Goal: Task Accomplishment & Management: Manage account settings

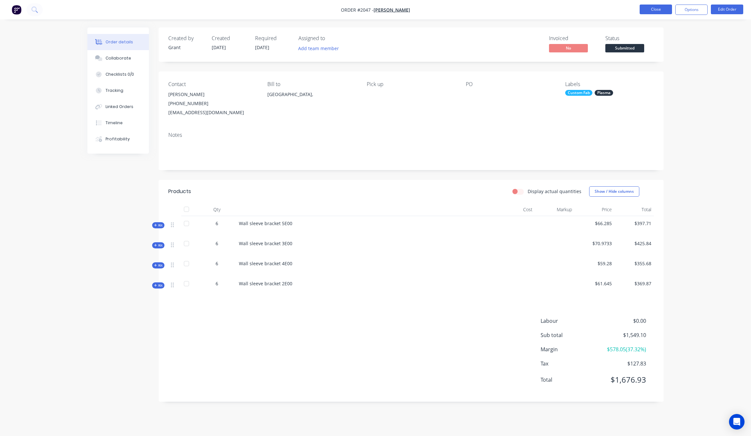
click at [647, 12] on button "Close" at bounding box center [655, 10] width 32 height 10
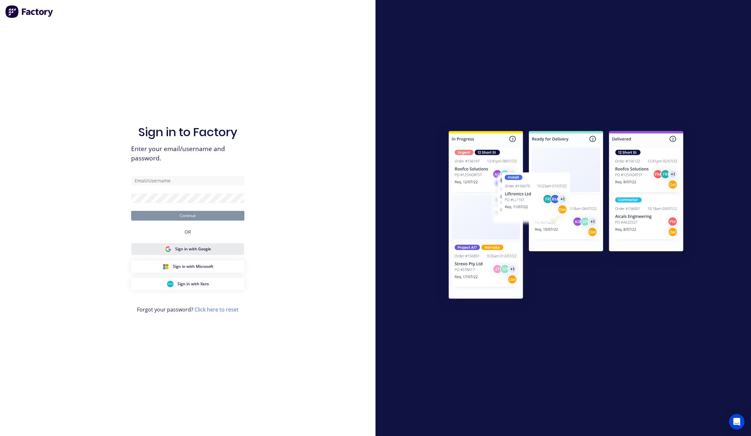
click at [198, 251] on span "Sign in with Google" at bounding box center [193, 249] width 36 height 6
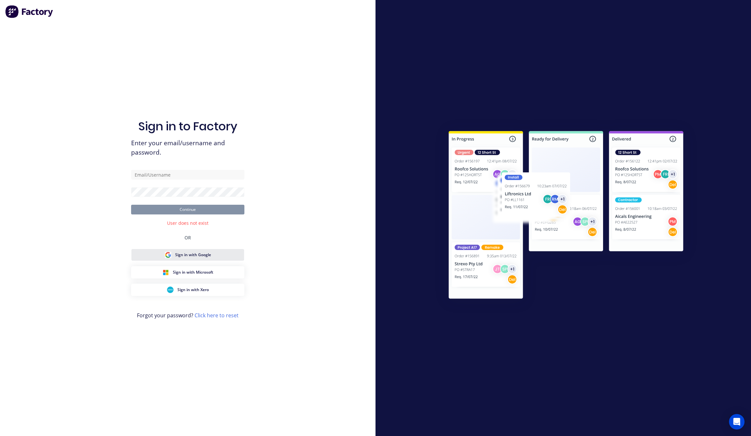
click at [198, 257] on span "Sign in with Google" at bounding box center [193, 255] width 36 height 6
click at [203, 256] on span "Sign in with Google" at bounding box center [193, 255] width 36 height 6
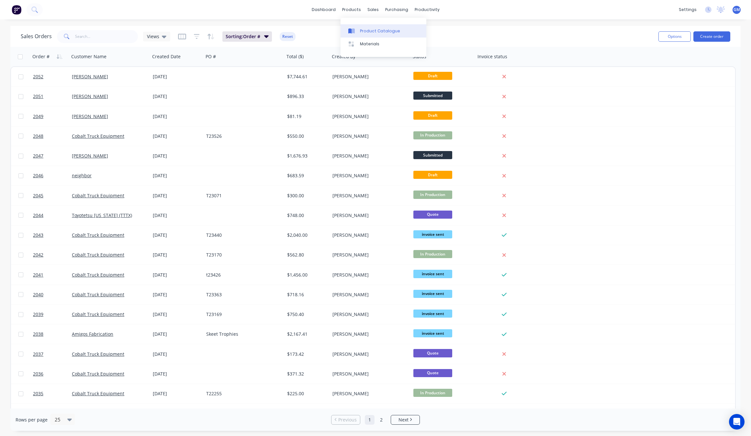
click at [364, 27] on link "Product Catalogue" at bounding box center [383, 30] width 86 height 13
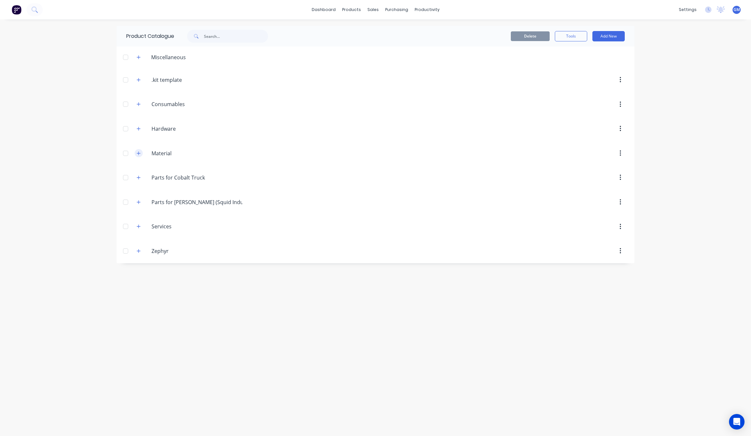
click at [139, 157] on button "button" at bounding box center [139, 153] width 8 height 8
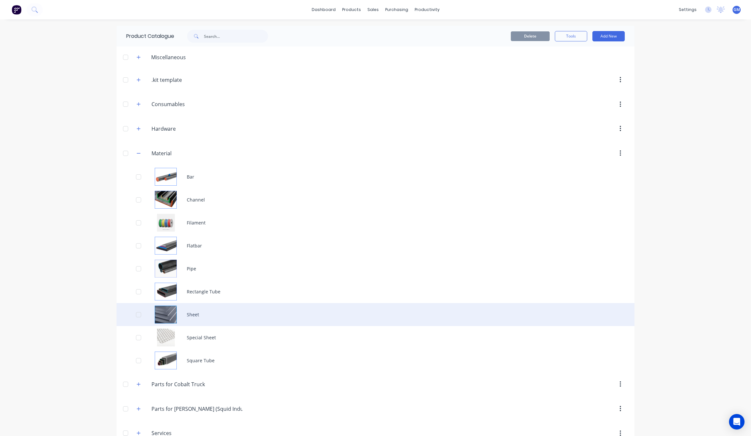
click at [213, 311] on div "Sheet" at bounding box center [375, 314] width 518 height 23
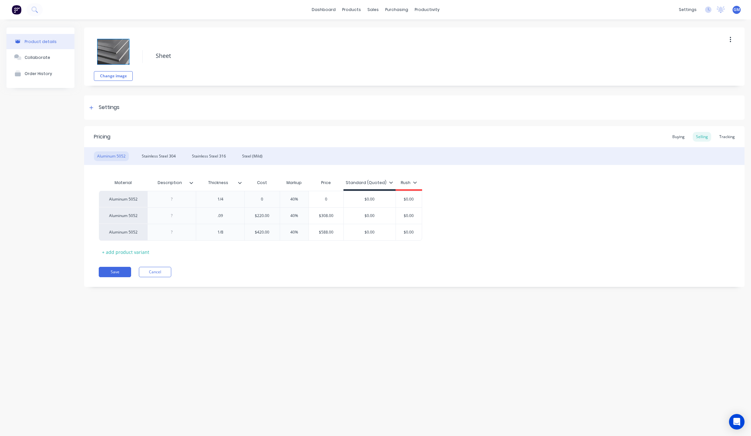
click at [179, 155] on div "Aluminum 5052 Stainless Steel 304 Stainless Steel 316 Steel (Mild)" at bounding box center [414, 156] width 660 height 18
click at [164, 156] on div "Stainless Steel 304" at bounding box center [158, 156] width 40 height 10
click at [125, 250] on div "+ add product variant" at bounding box center [126, 252] width 54 height 10
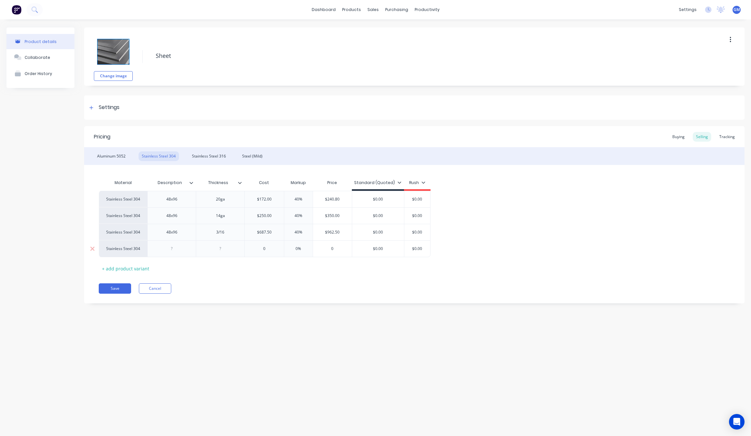
click at [165, 251] on div at bounding box center [172, 249] width 32 height 8
click at [225, 253] on div at bounding box center [220, 248] width 49 height 17
click at [223, 251] on div at bounding box center [220, 249] width 32 height 8
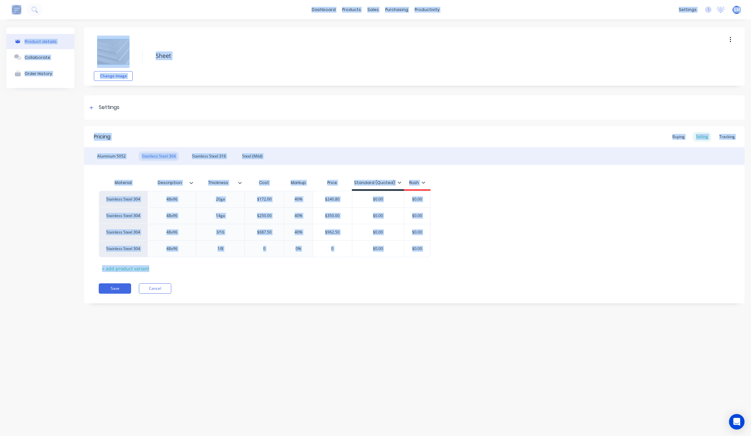
click at [283, 279] on div "Pricing Buying Selling Tracking Aluminum 5052 Stainless Steel 304 Stainless Ste…" at bounding box center [414, 214] width 660 height 177
click at [271, 260] on div "Material Description Thickness Cost Markup Price Standard (Quoted) Rush Stainle…" at bounding box center [414, 224] width 631 height 97
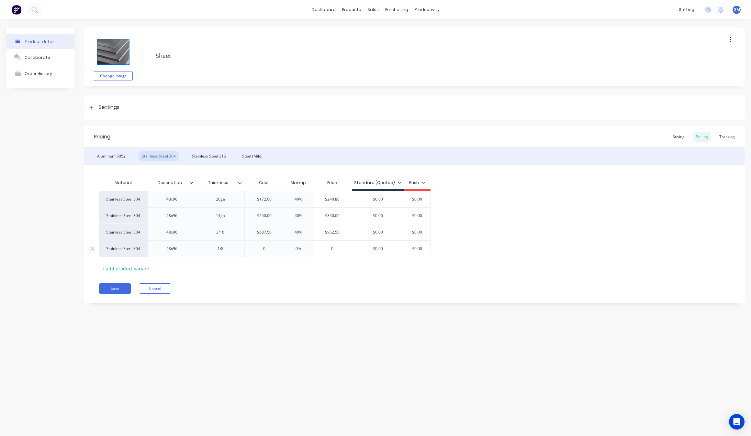
click at [264, 251] on input "0" at bounding box center [264, 249] width 39 height 6
click at [278, 266] on div "Material Description Thickness Cost Markup Price Standard (Quoted) Rush Stainle…" at bounding box center [414, 224] width 631 height 97
click at [271, 251] on input "$4,990.00" at bounding box center [264, 249] width 39 height 6
click at [259, 251] on input "$4,990.00" at bounding box center [264, 249] width 39 height 6
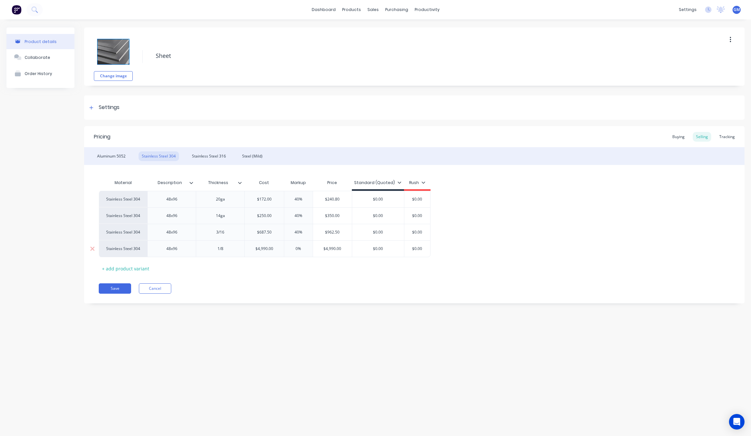
click at [259, 251] on input "$4,990.00" at bounding box center [264, 249] width 39 height 6
type input "499."
click at [298, 292] on div "Save Cancel" at bounding box center [422, 288] width 646 height 10
click at [266, 236] on div "$687.50" at bounding box center [264, 232] width 39 height 16
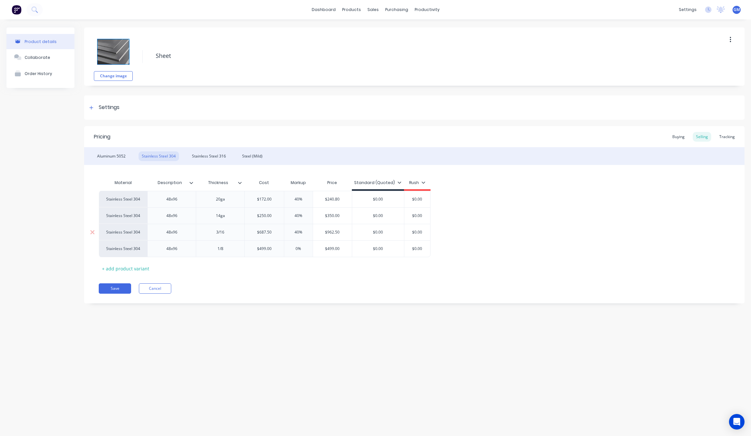
click at [266, 236] on div "$687.50" at bounding box center [264, 232] width 39 height 16
click at [281, 232] on input "$687.50" at bounding box center [264, 232] width 39 height 6
click at [270, 232] on input "$687.50" at bounding box center [264, 232] width 39 height 6
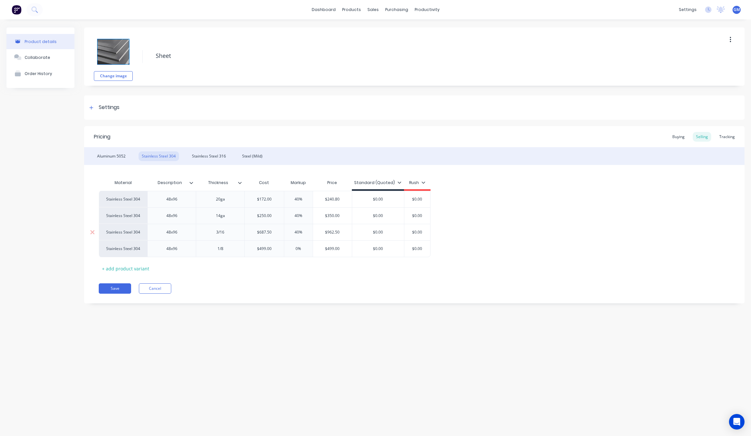
click at [270, 232] on input "$687.50" at bounding box center [264, 232] width 39 height 6
click at [250, 235] on input "$687.50" at bounding box center [264, 232] width 39 height 6
click at [266, 230] on input "$687.50" at bounding box center [264, 232] width 39 height 6
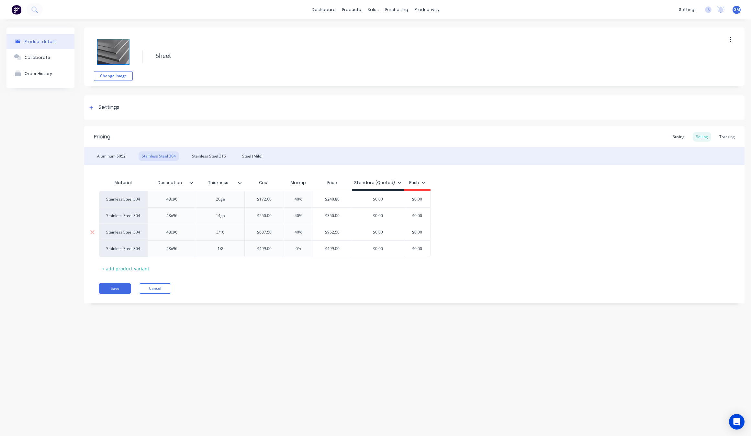
click at [271, 233] on input "$687.50" at bounding box center [264, 232] width 39 height 6
click at [117, 232] on div "Stainless Steel 304" at bounding box center [123, 232] width 49 height 17
click at [261, 232] on input "$687.50" at bounding box center [264, 232] width 39 height 6
click at [269, 232] on input "$687.50" at bounding box center [264, 232] width 39 height 6
click at [275, 233] on input "$687.50" at bounding box center [264, 232] width 39 height 6
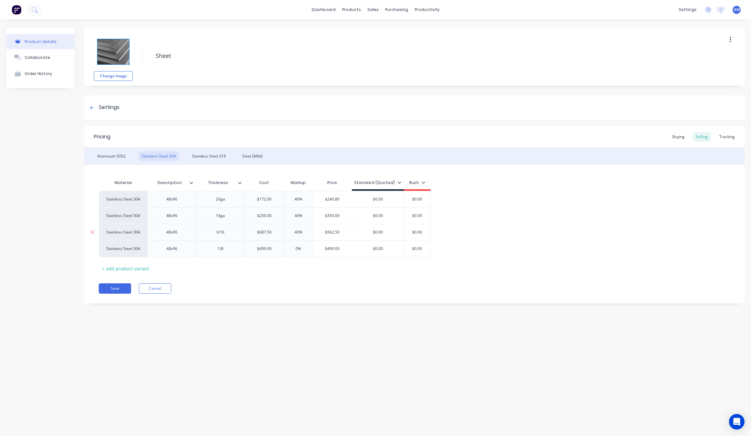
click at [262, 238] on div "$687.50" at bounding box center [264, 232] width 39 height 16
click at [267, 234] on input "$687" at bounding box center [262, 232] width 35 height 6
click at [270, 233] on input "$68" at bounding box center [262, 232] width 35 height 6
type input "$68"
type input "$499.00"
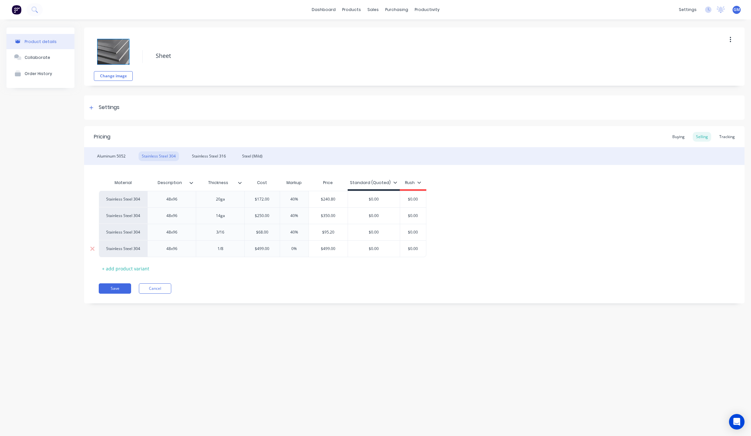
click at [266, 246] on input "$499.00" at bounding box center [262, 249] width 35 height 6
click at [270, 235] on input "$68.00" at bounding box center [262, 232] width 35 height 6
click at [264, 234] on input "$68.00" at bounding box center [262, 232] width 35 height 6
click at [267, 233] on input "$68.00" at bounding box center [262, 232] width 35 height 6
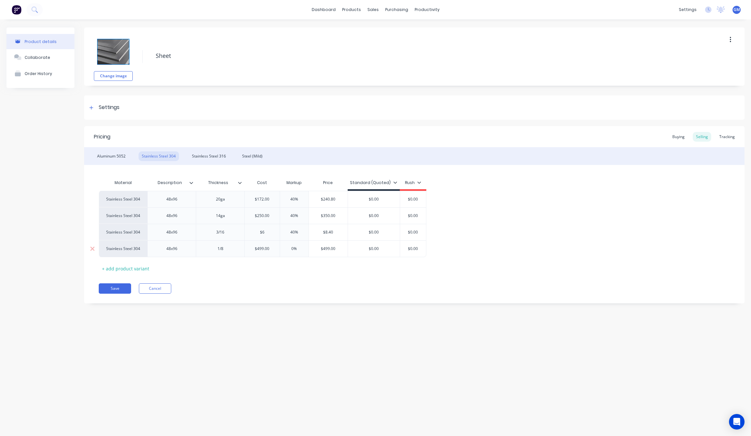
type input "$"
type input "725"
click at [318, 279] on div "Pricing Buying Selling Tracking Aluminum 5052 Stainless Steel 304 Stainless Ste…" at bounding box center [414, 214] width 660 height 177
click at [299, 246] on input "0%" at bounding box center [294, 249] width 32 height 6
drag, startPoint x: 300, startPoint y: 248, endPoint x: 279, endPoint y: 249, distance: 21.4
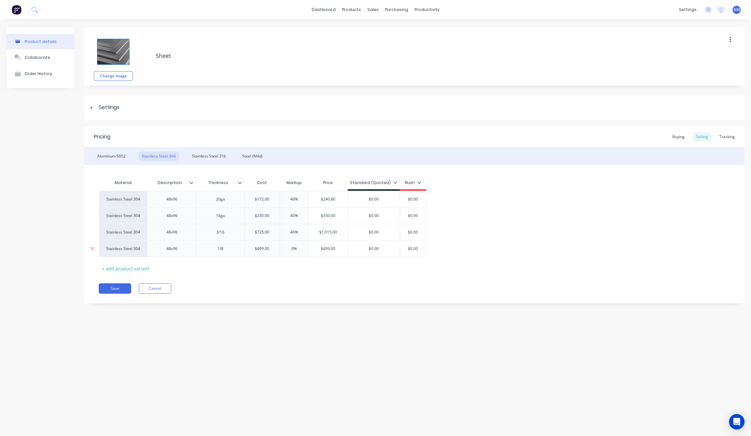
click at [279, 249] on input "0%" at bounding box center [294, 249] width 32 height 6
type input "40"
click at [301, 270] on div "Material Description Thickness Cost Markup Price Standard (Quoted) Rush Stainle…" at bounding box center [414, 224] width 631 height 97
click at [111, 292] on button "Save" at bounding box center [115, 288] width 32 height 10
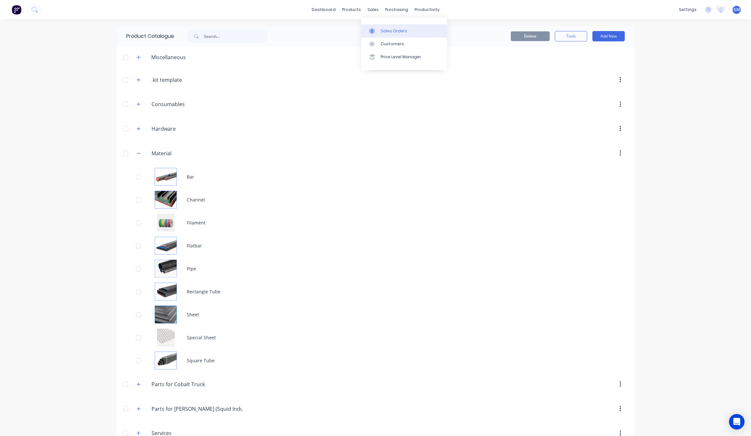
click at [391, 36] on link "Sales Orders" at bounding box center [404, 30] width 86 height 13
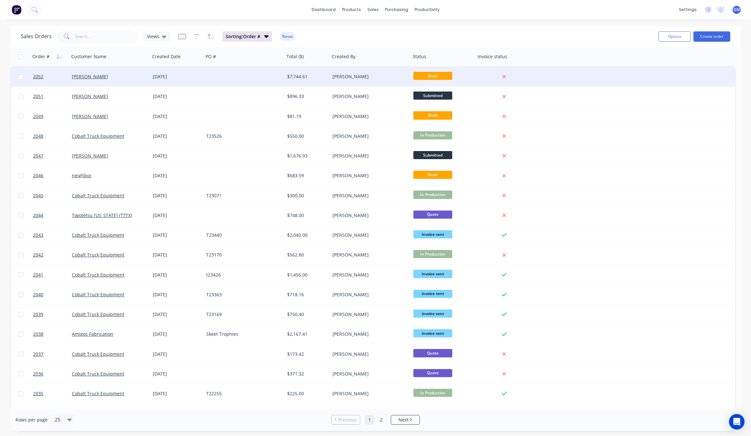
click at [108, 75] on div "[PERSON_NAME]" at bounding box center [108, 76] width 72 height 6
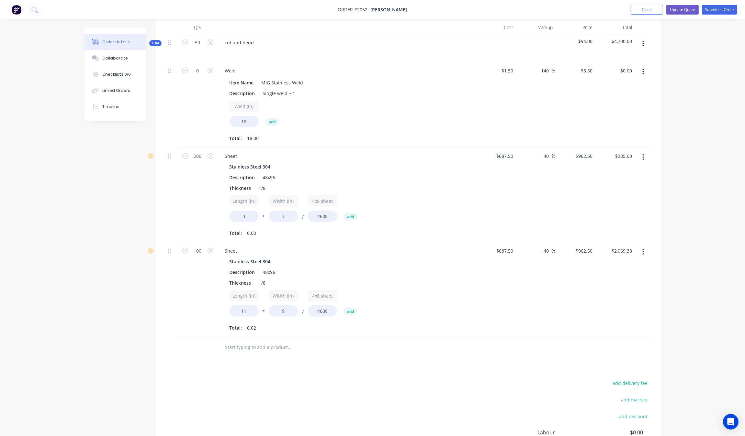
scroll to position [162, 0]
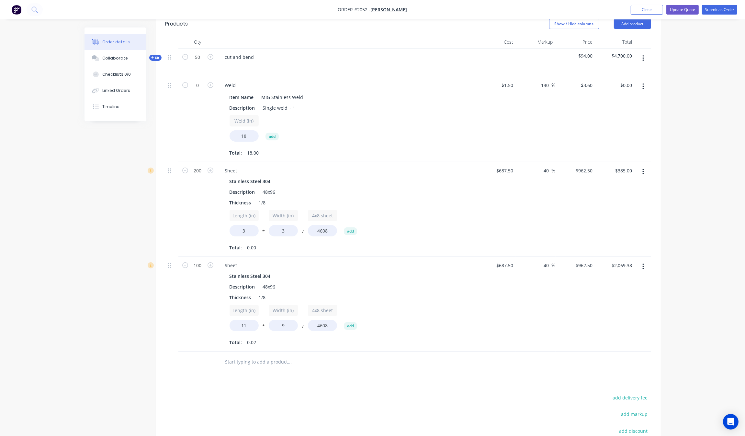
click at [151, 59] on icon at bounding box center [152, 57] width 3 height 3
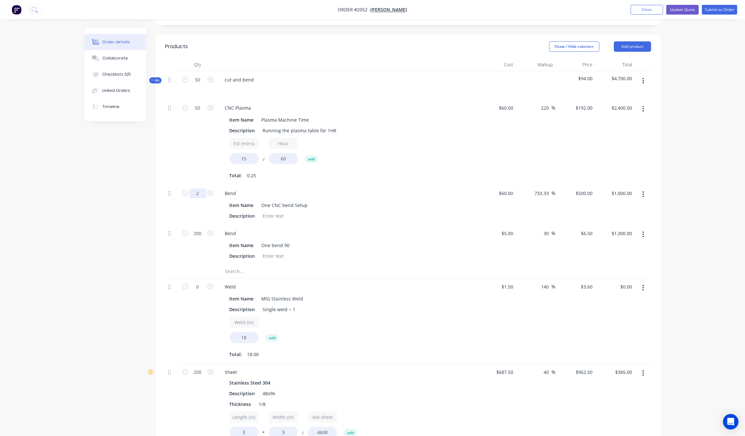
scroll to position [121, 0]
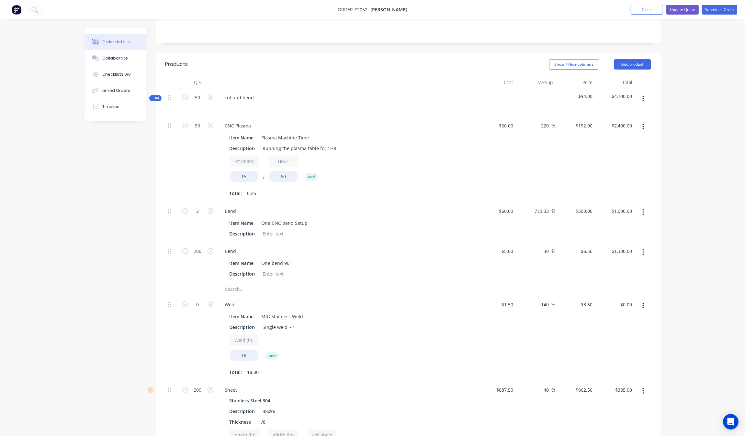
click at [198, 91] on div "50" at bounding box center [197, 103] width 39 height 28
click at [200, 97] on input "50" at bounding box center [197, 98] width 17 height 10
type input "200"
type input "$9,600.00"
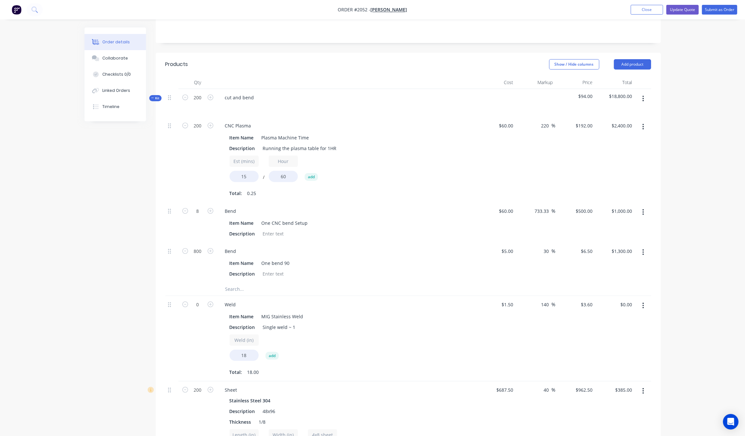
type input "8"
type input "$4,000.00"
type input "800"
type input "$5,200.00"
click at [126, 205] on div "Created by Grant Created [DATE] Required [DATE] Assigned to Add team member Sta…" at bounding box center [372, 331] width 576 height 851
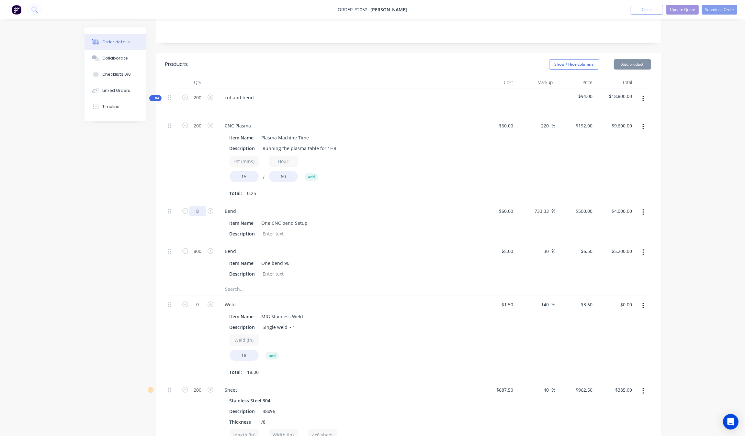
drag, startPoint x: 196, startPoint y: 212, endPoint x: 188, endPoint y: 215, distance: 7.8
click at [196, 212] on input "8" at bounding box center [197, 211] width 17 height 10
type input "1"
type input "$500.00"
click at [92, 211] on div "Created by Grant Created [DATE] Required [DATE] Assigned to Add team member Sta…" at bounding box center [372, 331] width 576 height 851
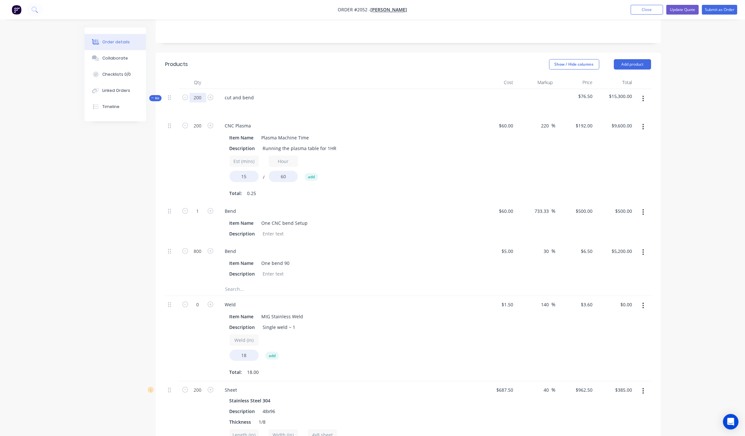
click at [200, 96] on input "200" at bounding box center [197, 98] width 17 height 10
type input "100"
type input "$4,800.00"
type input "0.5"
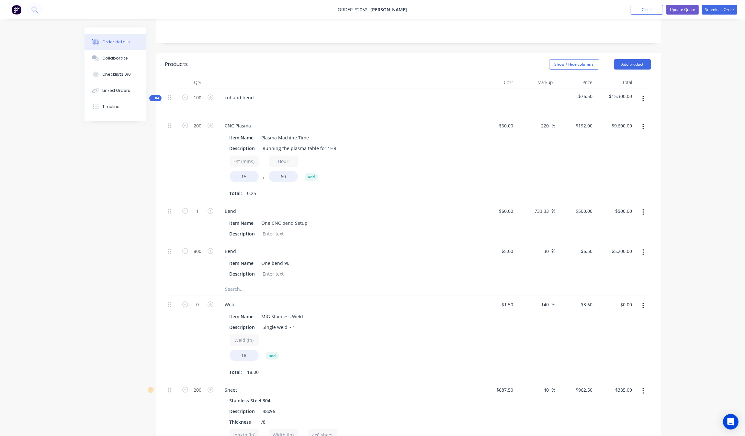
type input "$250.00"
type input "400"
type input "$2,600.00"
click at [120, 216] on div "Created by Grant Created [DATE] Required [DATE] Assigned to Add team member Sta…" at bounding box center [372, 331] width 576 height 851
click at [204, 212] on input "0.5" at bounding box center [197, 211] width 17 height 10
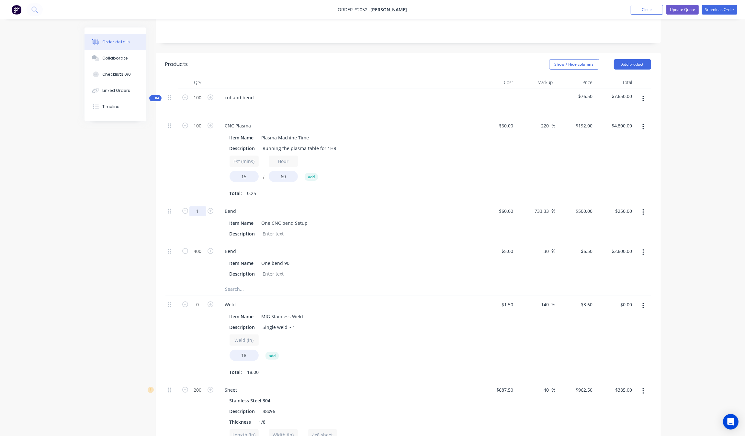
type input "1"
type input "$500.00"
click at [106, 210] on div "Created by Grant Created [DATE] Required [DATE] Assigned to Add team member Sta…" at bounding box center [372, 331] width 576 height 851
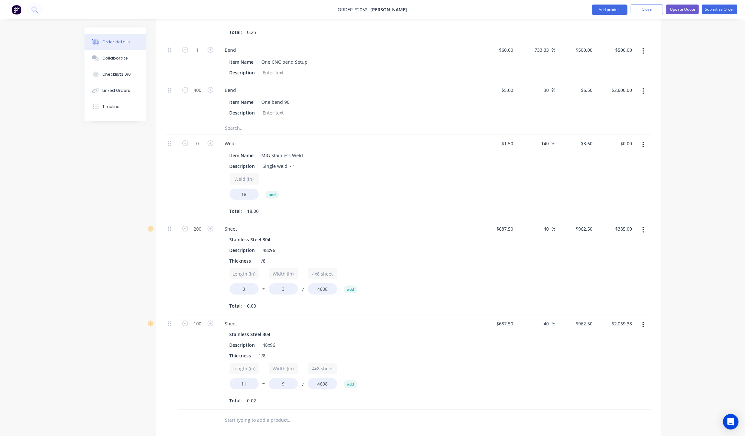
scroll to position [283, 0]
click at [510, 228] on input "687.5" at bounding box center [505, 228] width 20 height 9
click at [512, 232] on input "687.5" at bounding box center [508, 228] width 15 height 9
click at [524, 241] on div "40 40 %" at bounding box center [535, 267] width 40 height 95
click at [511, 227] on input "687.5" at bounding box center [505, 228] width 20 height 9
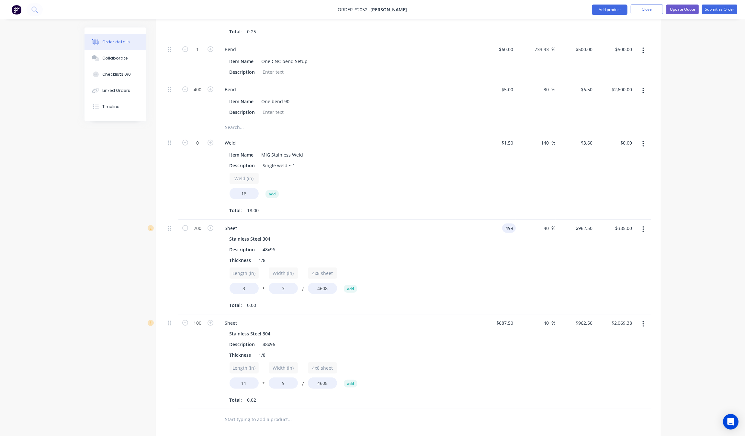
type input "$499.00"
type input "$698.60"
type input "$279.44"
click at [543, 280] on div "40 40 %" at bounding box center [535, 267] width 40 height 95
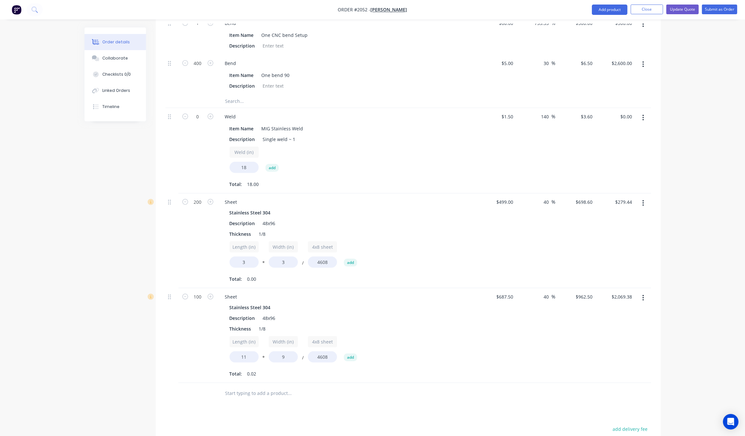
scroll to position [324, 0]
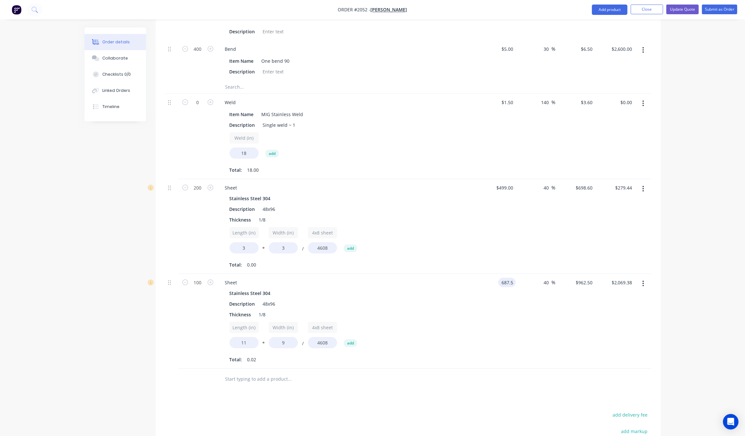
click at [512, 282] on input "687.5" at bounding box center [508, 282] width 15 height 9
click at [526, 319] on div "40 40 %" at bounding box center [535, 321] width 40 height 95
type input "$499.00"
type input "$698.60"
type input "$1,501.99"
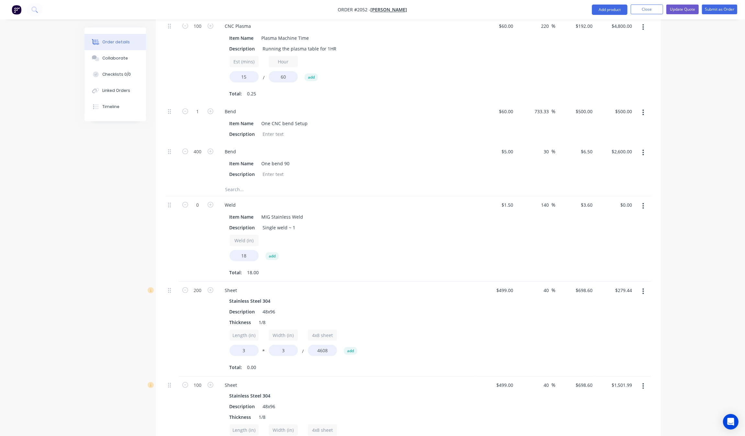
scroll to position [240, 0]
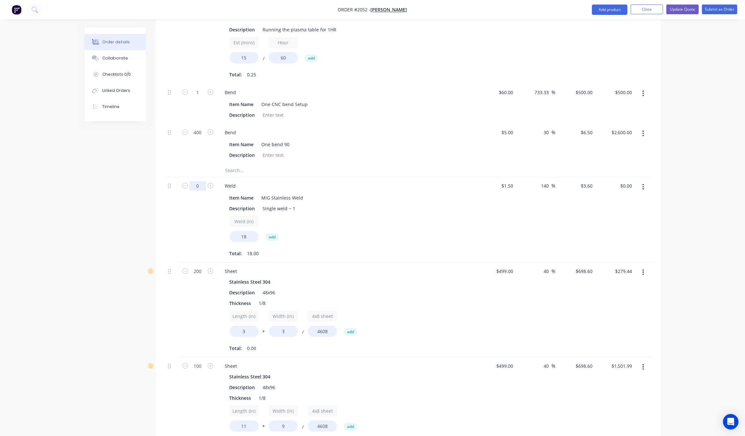
click at [199, 183] on input "0" at bounding box center [197, 186] width 17 height 10
type input "36"
type input "$2,332.80"
click at [165, 263] on div at bounding box center [171, 310] width 13 height 95
click at [684, 9] on button "Update Quote" at bounding box center [682, 10] width 32 height 10
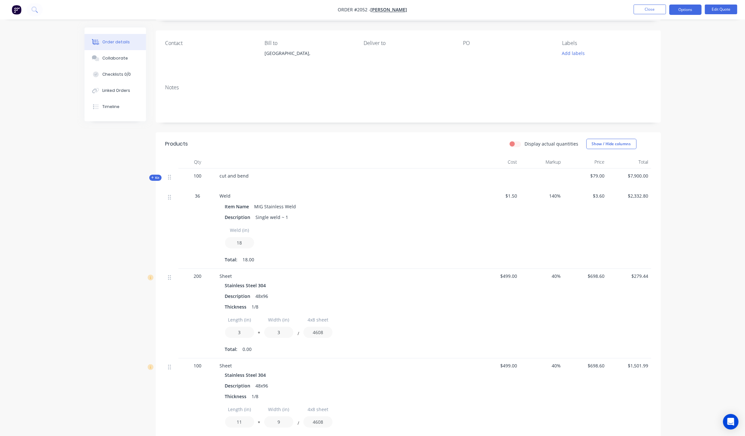
scroll to position [81, 0]
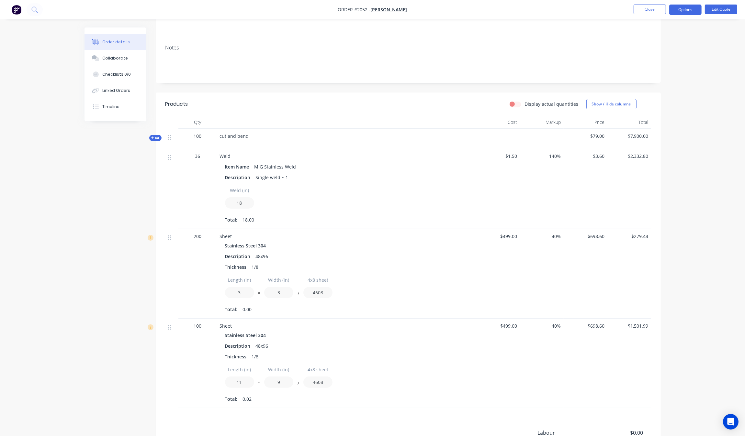
click at [196, 151] on div "36" at bounding box center [197, 189] width 39 height 80
click at [199, 160] on span "36" at bounding box center [197, 156] width 5 height 7
click at [199, 161] on div "36" at bounding box center [197, 189] width 39 height 80
click at [200, 155] on span "36" at bounding box center [197, 156] width 5 height 7
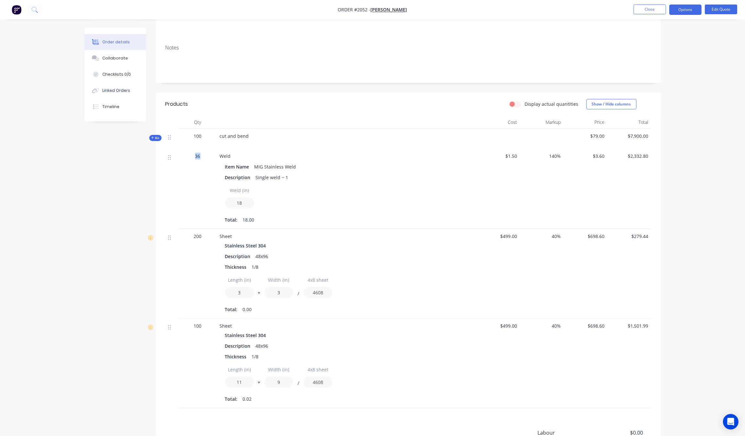
click at [200, 155] on span "36" at bounding box center [197, 156] width 5 height 7
click at [709, 7] on button "Edit Quote" at bounding box center [720, 10] width 32 height 10
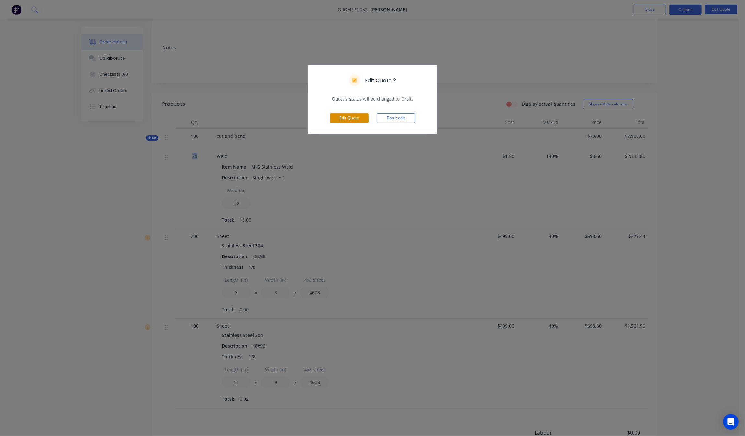
click at [351, 117] on button "Edit Quote" at bounding box center [349, 118] width 39 height 10
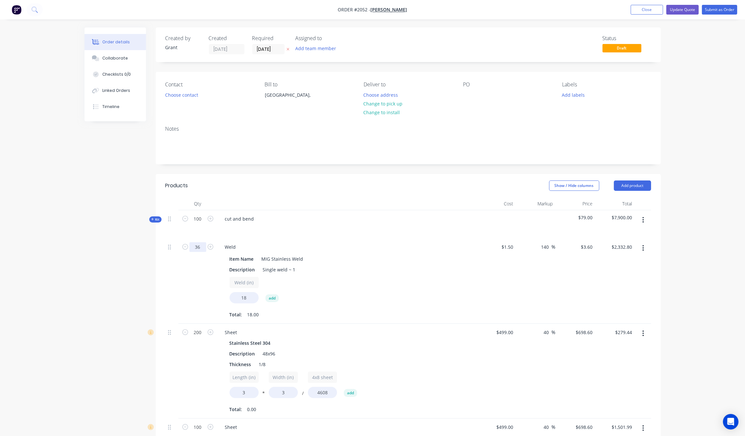
click at [202, 249] on input "36" at bounding box center [197, 247] width 17 height 10
type input "100"
type input "$6,480.00"
drag, startPoint x: 97, startPoint y: 265, endPoint x: 112, endPoint y: 260, distance: 15.3
click at [99, 265] on div "Created by Grant Created [DATE] Required [DATE] Assigned to Add team member Sta…" at bounding box center [372, 364] width 576 height 672
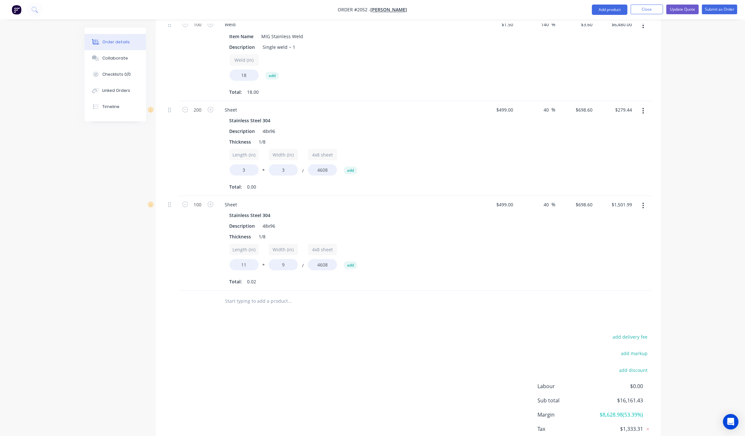
scroll to position [182, 0]
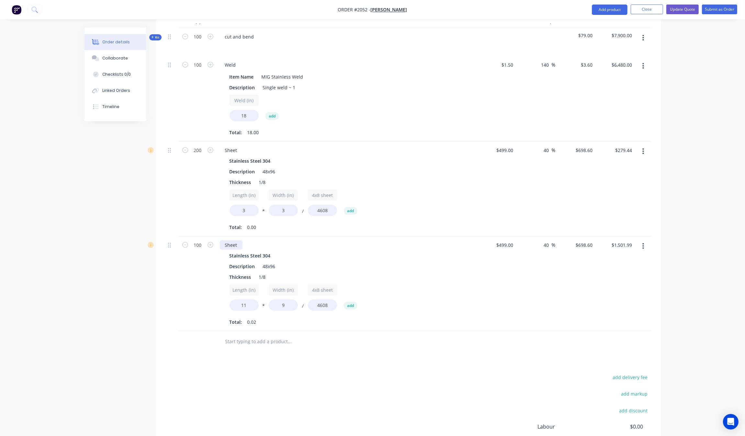
click at [235, 245] on div "Sheet" at bounding box center [231, 244] width 23 height 9
click at [251, 256] on div "Stainless Steel 304" at bounding box center [251, 255] width 44 height 9
drag, startPoint x: 260, startPoint y: 256, endPoint x: 282, endPoint y: 258, distance: 21.5
click at [261, 256] on div "Stainless Steel 304" at bounding box center [251, 255] width 44 height 9
click at [639, 251] on button "button" at bounding box center [642, 246] width 15 height 12
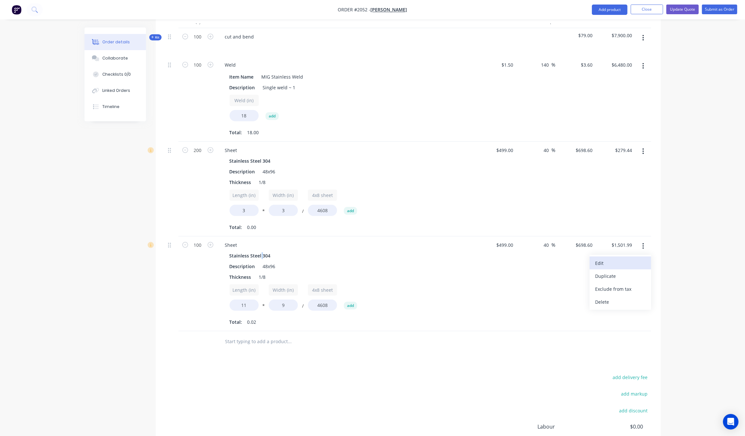
click at [631, 260] on div "Edit" at bounding box center [620, 263] width 50 height 9
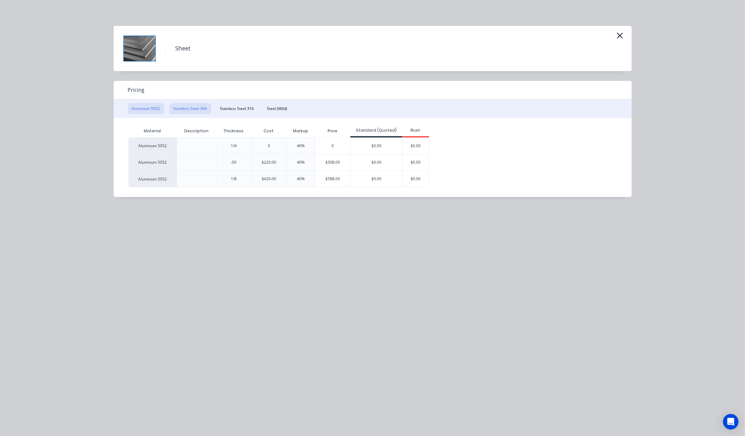
click at [193, 108] on button "Stainless Steel 304" at bounding box center [190, 108] width 42 height 11
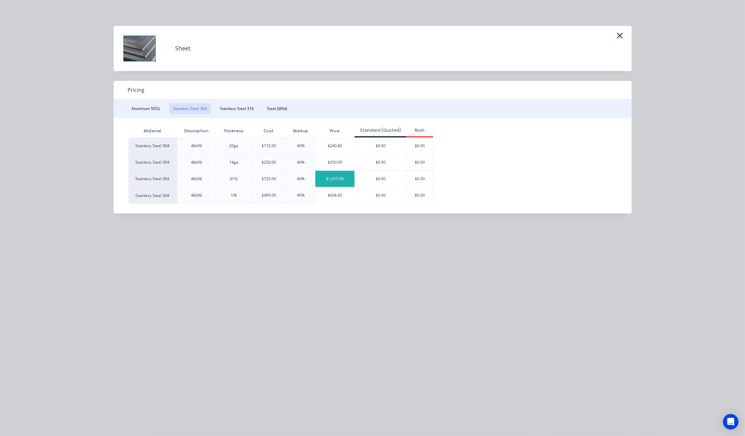
click at [337, 182] on div "$1,015.00" at bounding box center [334, 179] width 39 height 16
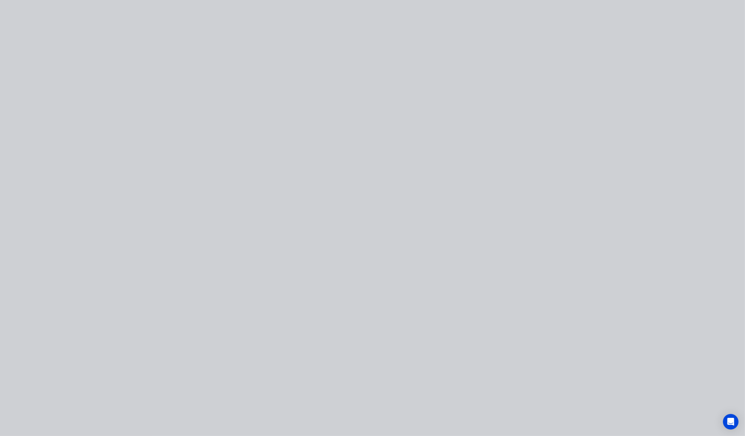
type input "103.41"
type input "$1,015.00"
type input "$2,182.25"
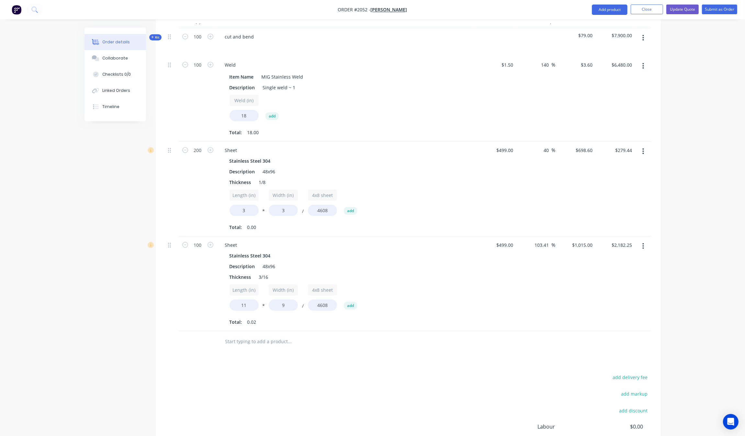
click at [645, 156] on button "button" at bounding box center [642, 152] width 15 height 12
click at [613, 164] on div "Edit" at bounding box center [620, 168] width 50 height 9
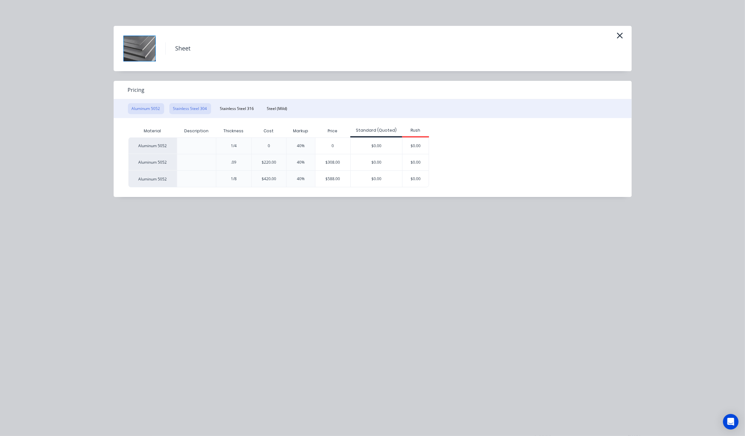
click at [193, 105] on button "Stainless Steel 304" at bounding box center [190, 108] width 42 height 11
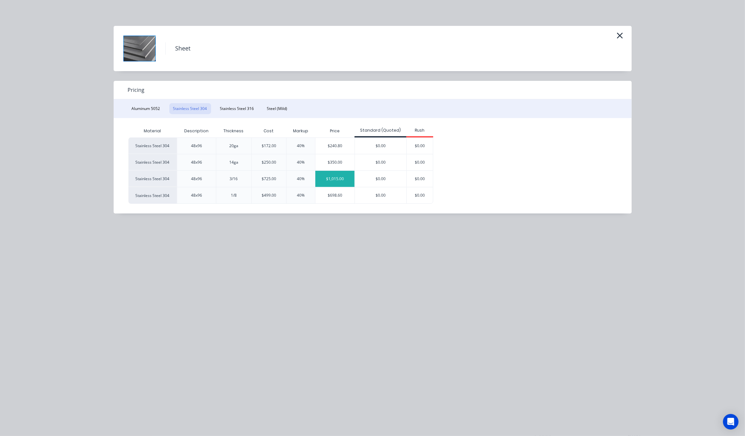
click at [328, 178] on div "$1,015.00" at bounding box center [334, 179] width 39 height 16
type input "103.41"
type input "$1,015.00"
type input "$406.00"
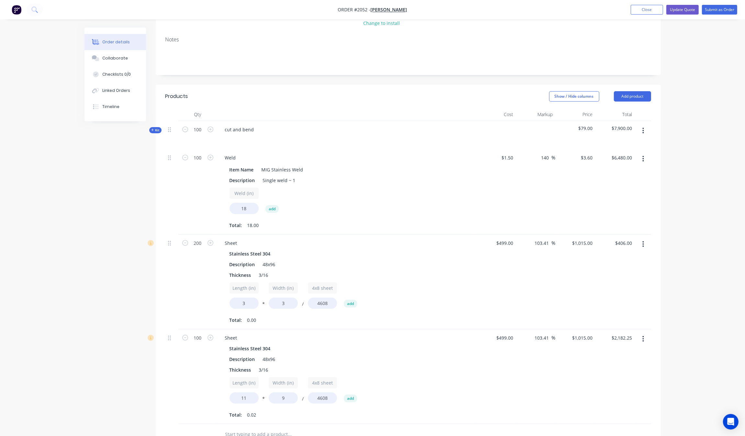
scroll to position [142, 0]
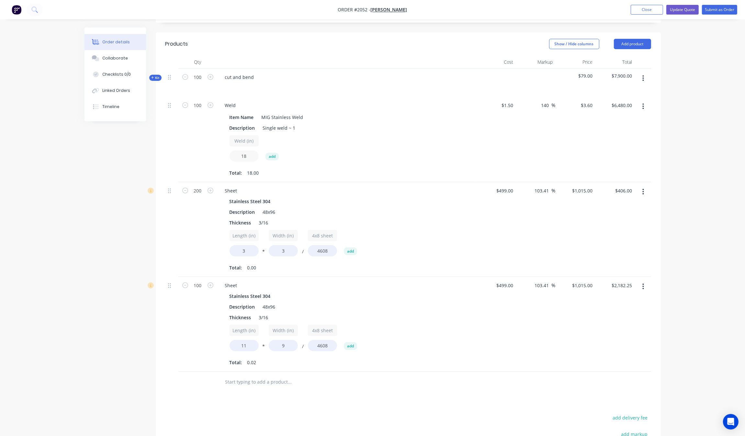
drag, startPoint x: 248, startPoint y: 159, endPoint x: 221, endPoint y: 157, distance: 27.2
click at [221, 158] on div "Item Name MIG Stainless Weld Description Single weld ~ 1 Weld (in) 18 add Total…" at bounding box center [347, 144] width 254 height 67
type input "22"
type input "$7,920.00"
click at [132, 217] on div "Created by Grant Created [DATE] Required [DATE] Assigned to Add team member Sta…" at bounding box center [372, 222] width 576 height 672
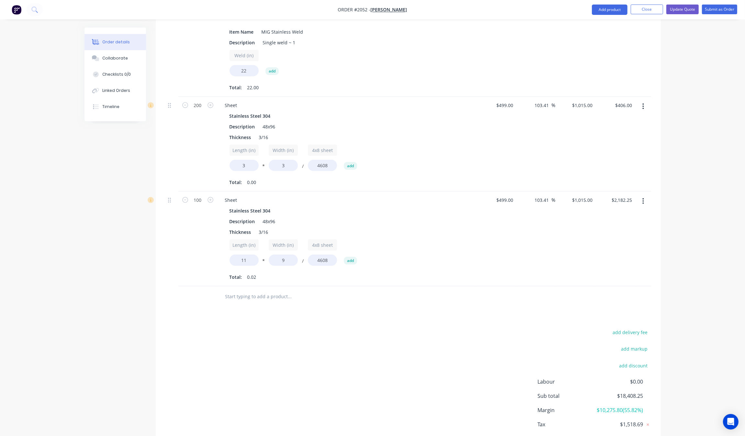
scroll to position [271, 0]
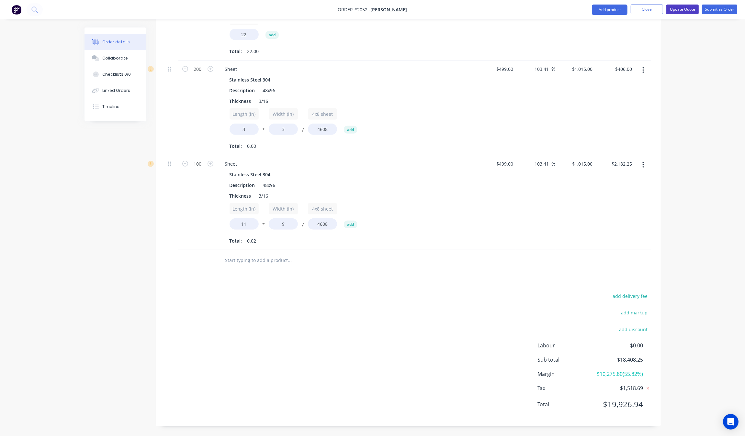
click at [682, 13] on button "Update Quote" at bounding box center [682, 10] width 32 height 10
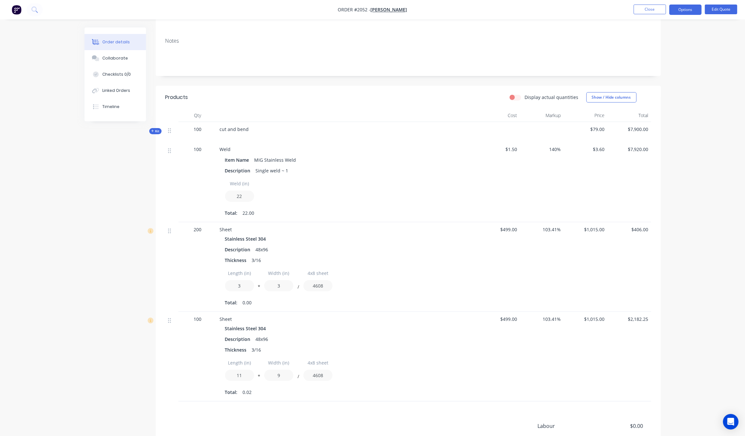
scroll to position [0, 0]
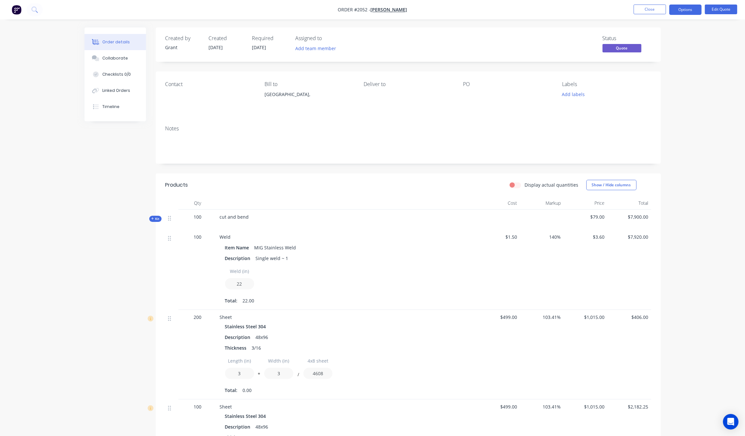
click at [201, 236] on span "100" at bounding box center [198, 237] width 8 height 7
click at [717, 9] on button "Edit Quote" at bounding box center [720, 10] width 32 height 10
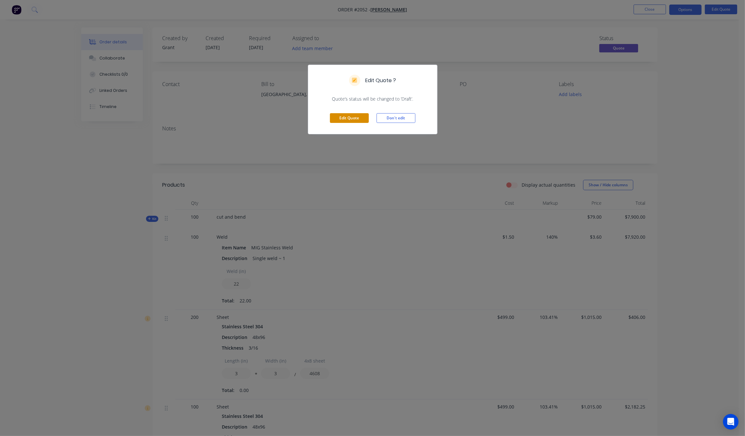
click at [354, 114] on button "Edit Quote" at bounding box center [349, 118] width 39 height 10
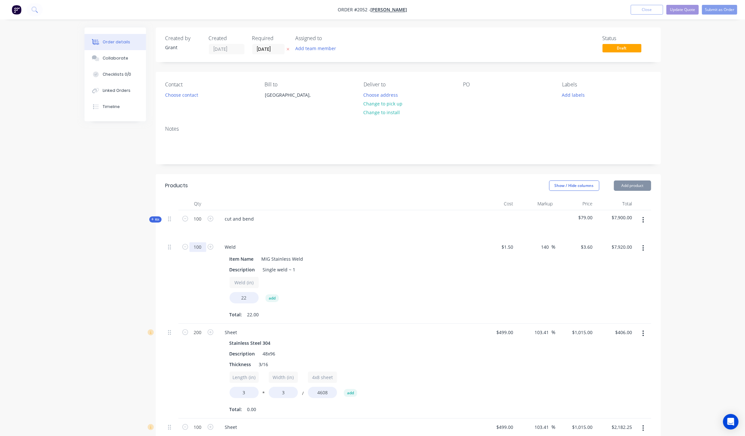
click at [202, 246] on input "100" at bounding box center [197, 247] width 17 height 10
type input "0"
type input "$0.00"
drag, startPoint x: 691, startPoint y: 195, endPoint x: 615, endPoint y: 196, distance: 75.4
click at [691, 195] on div "Order details Collaborate Checklists 0/0 Linked Orders Timeline Order details C…" at bounding box center [372, 350] width 745 height 700
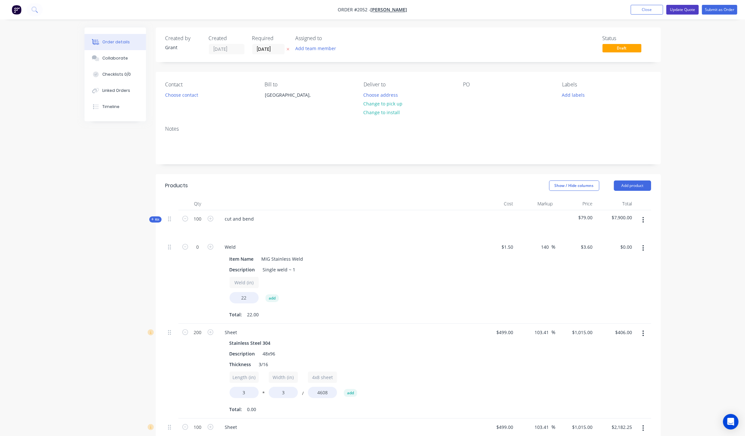
click at [686, 10] on button "Update Quote" at bounding box center [682, 10] width 32 height 10
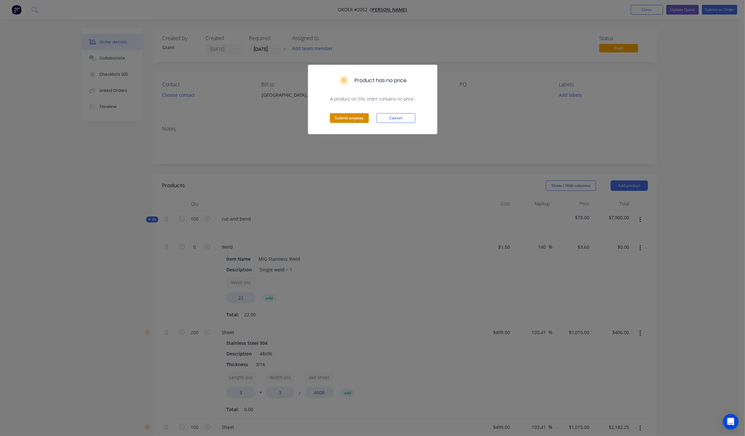
click at [351, 122] on button "Submit anyway" at bounding box center [349, 118] width 39 height 10
